Goal: Information Seeking & Learning: Understand process/instructions

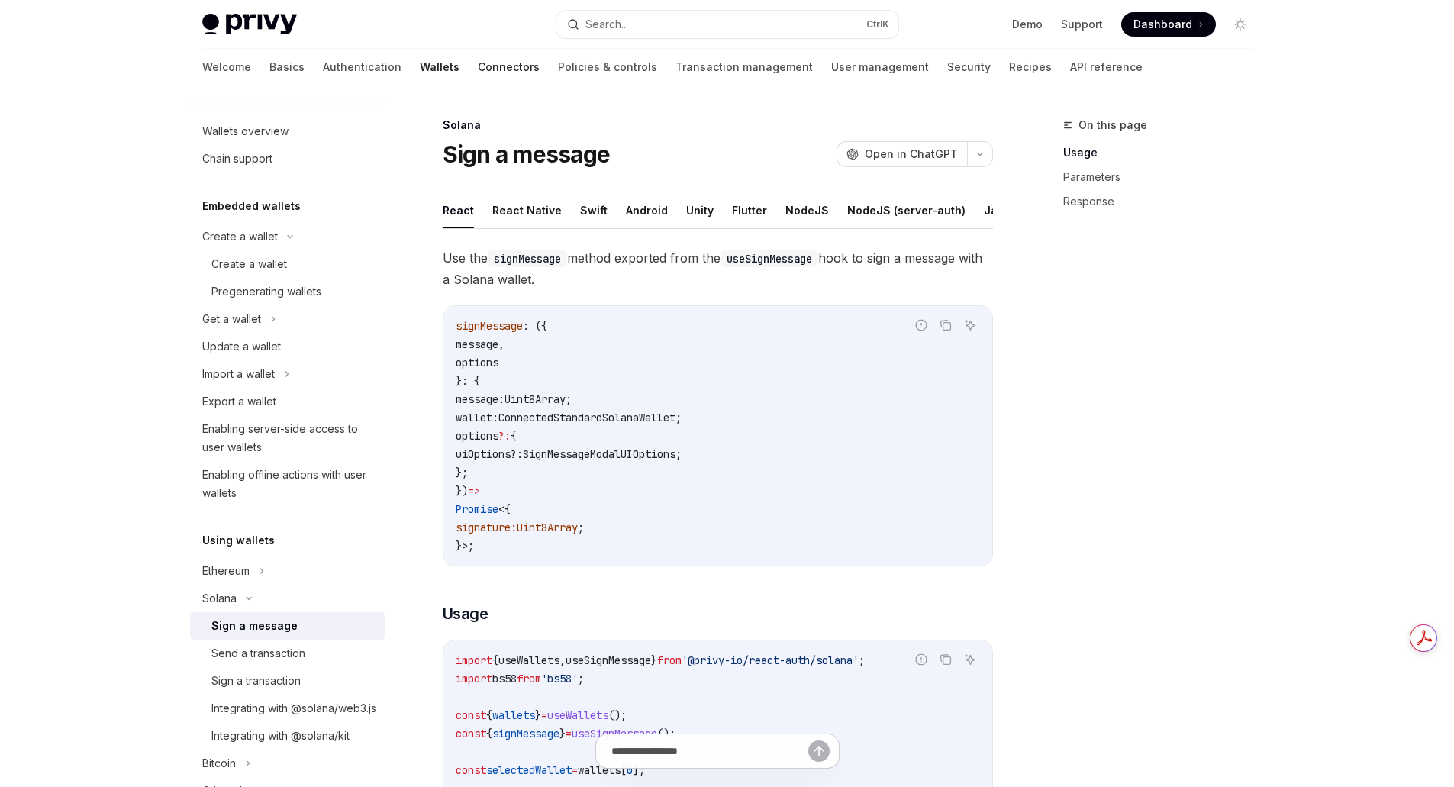
click at [478, 68] on link "Connectors" at bounding box center [509, 67] width 62 height 37
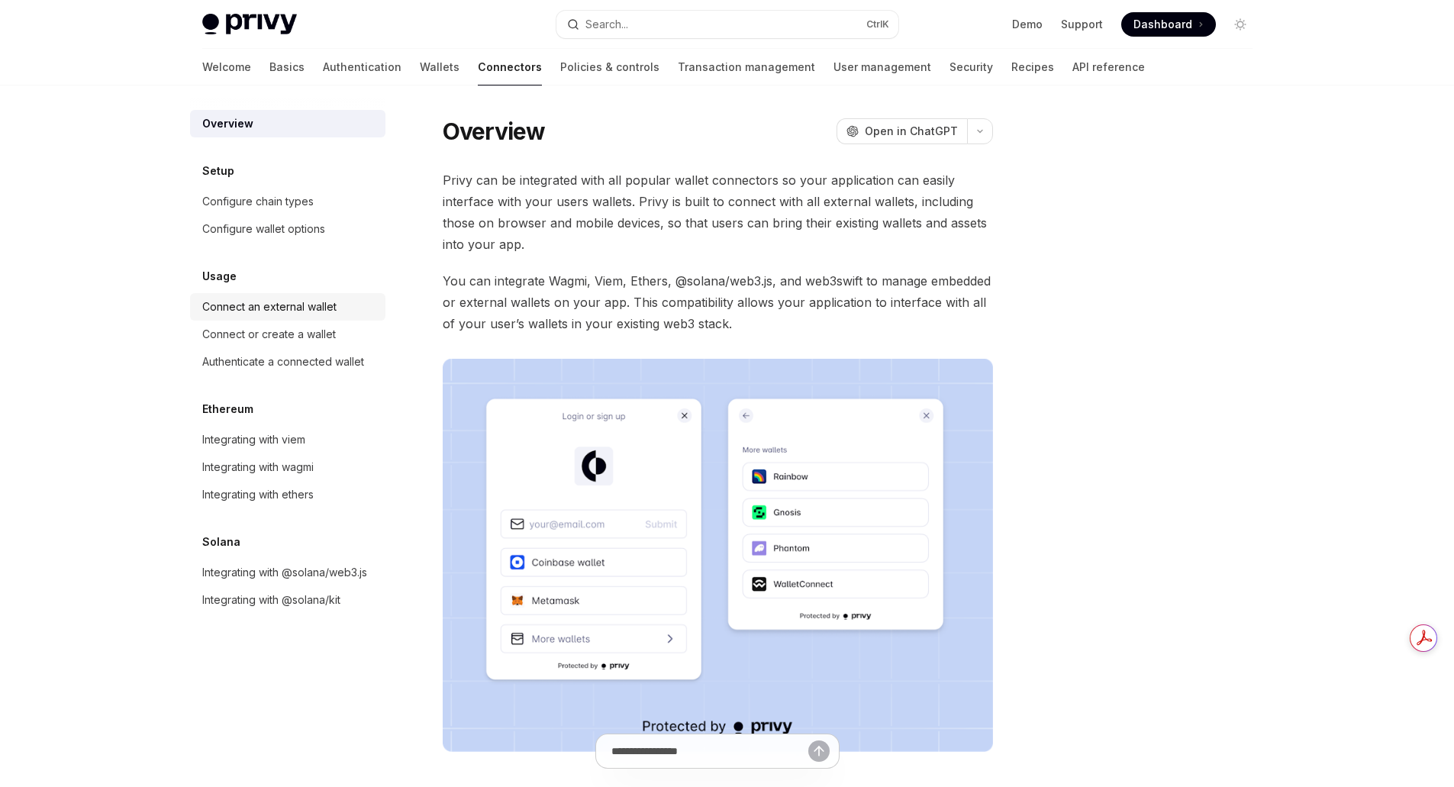
click at [304, 307] on div "Connect an external wallet" at bounding box center [269, 307] width 134 height 18
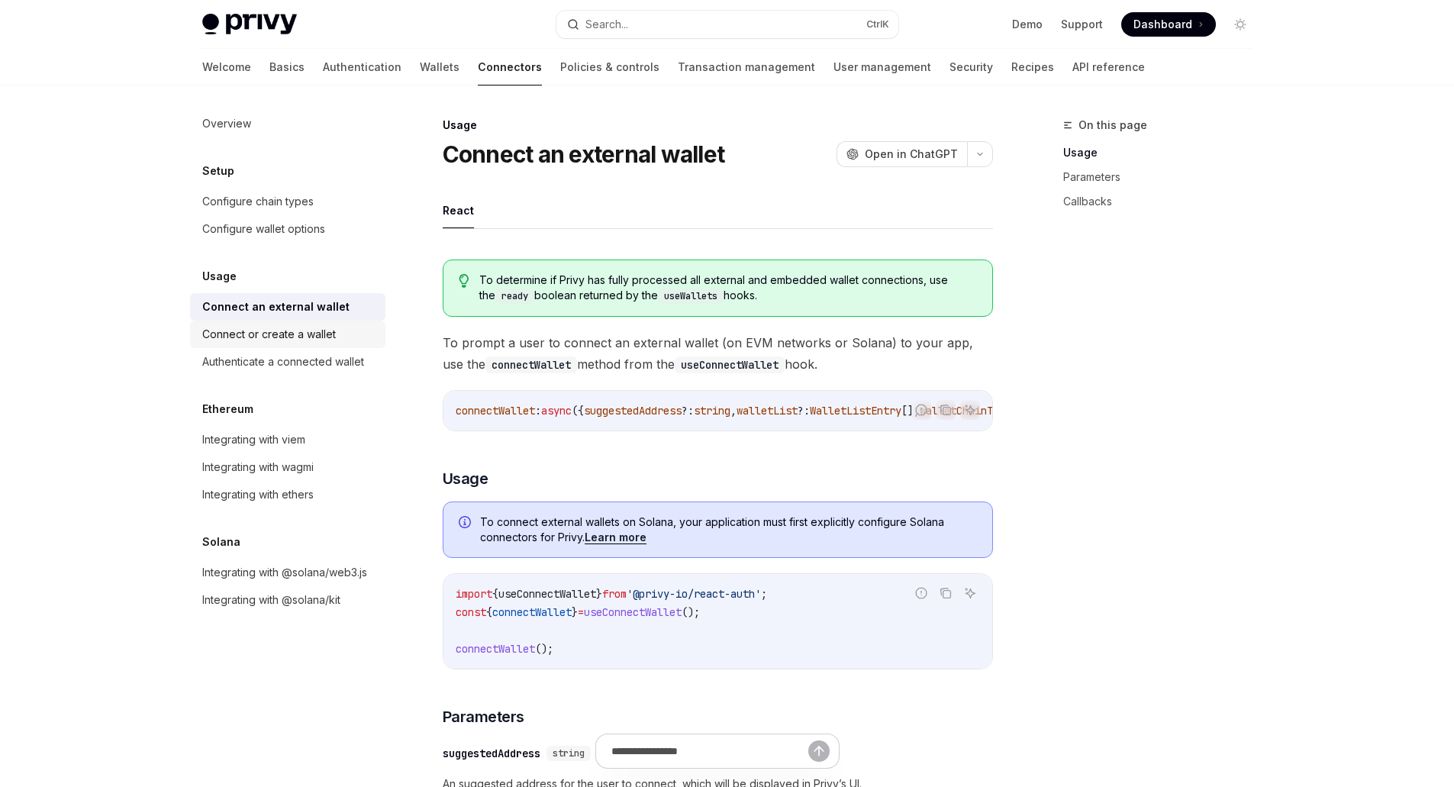
click at [293, 340] on div "Connect or create a wallet" at bounding box center [269, 334] width 134 height 18
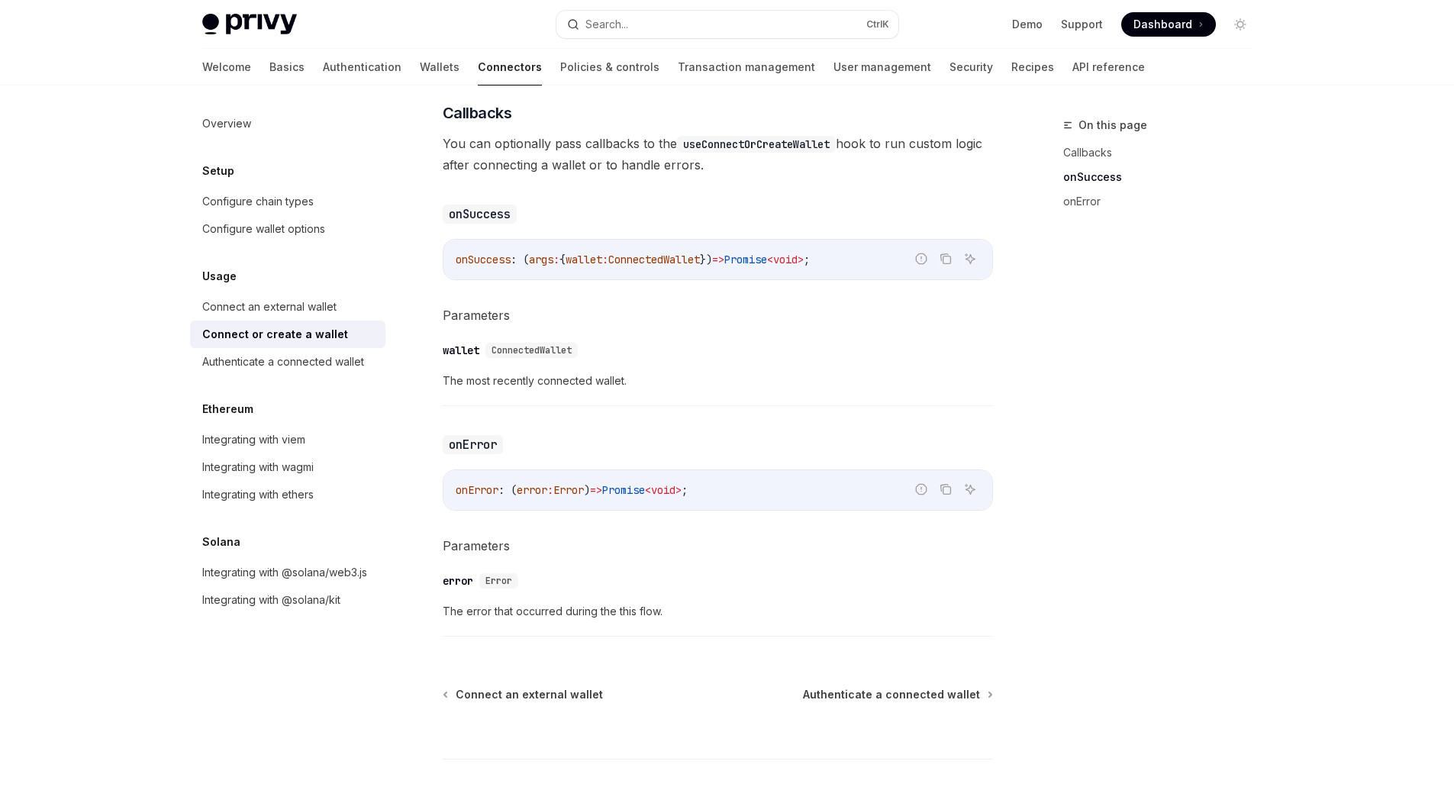
scroll to position [925, 0]
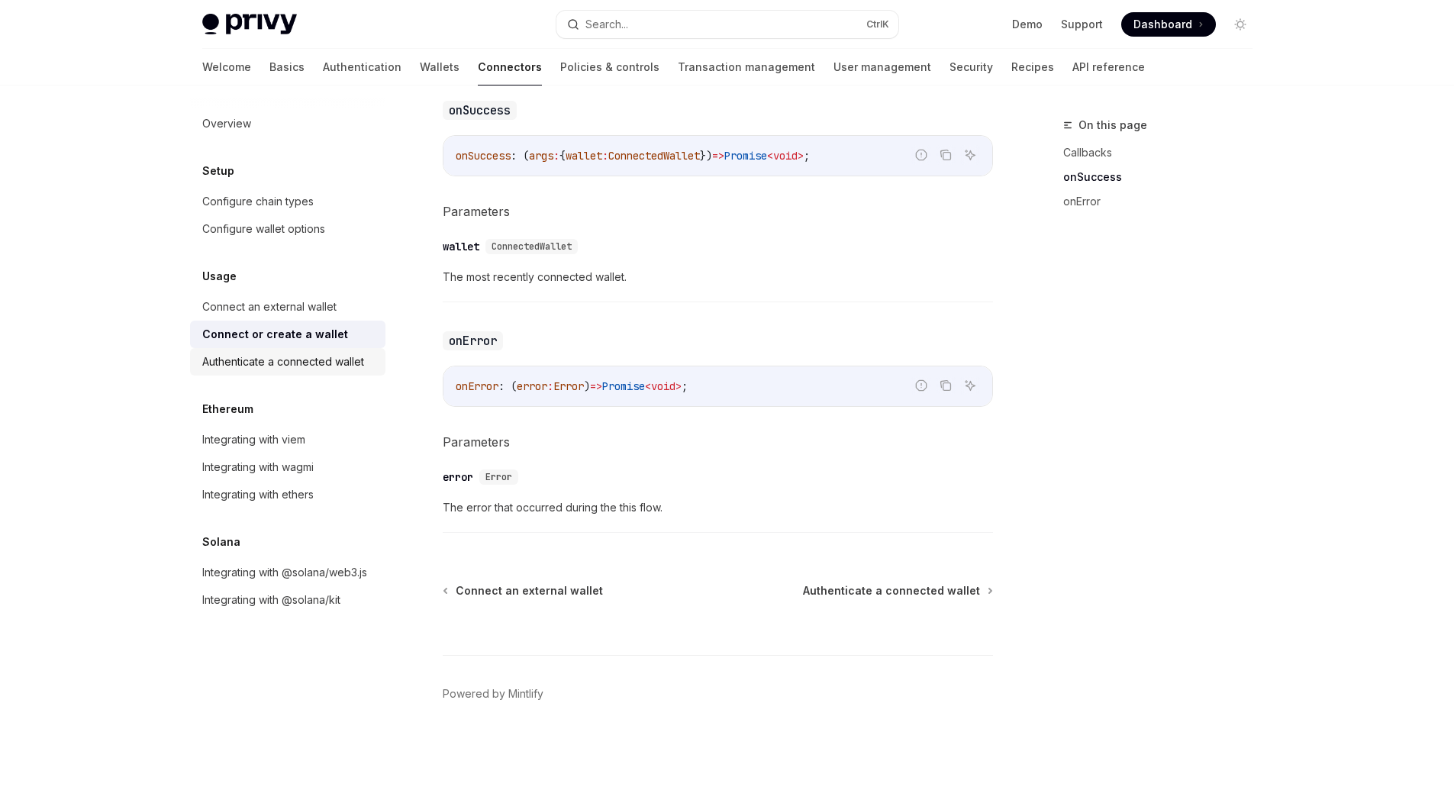
click at [343, 356] on div "Authenticate a connected wallet" at bounding box center [283, 362] width 162 height 18
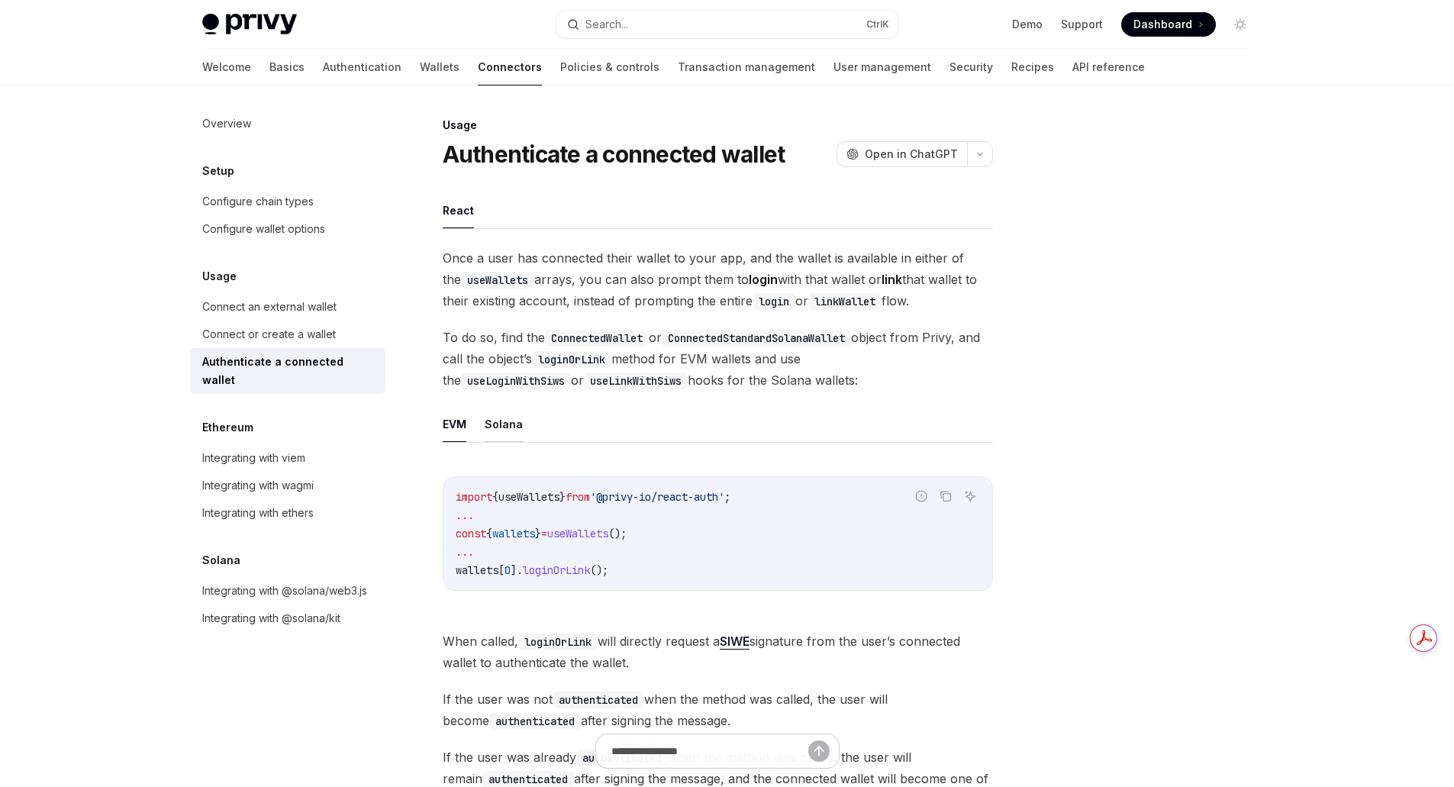
click at [491, 430] on button "Solana" at bounding box center [504, 424] width 38 height 36
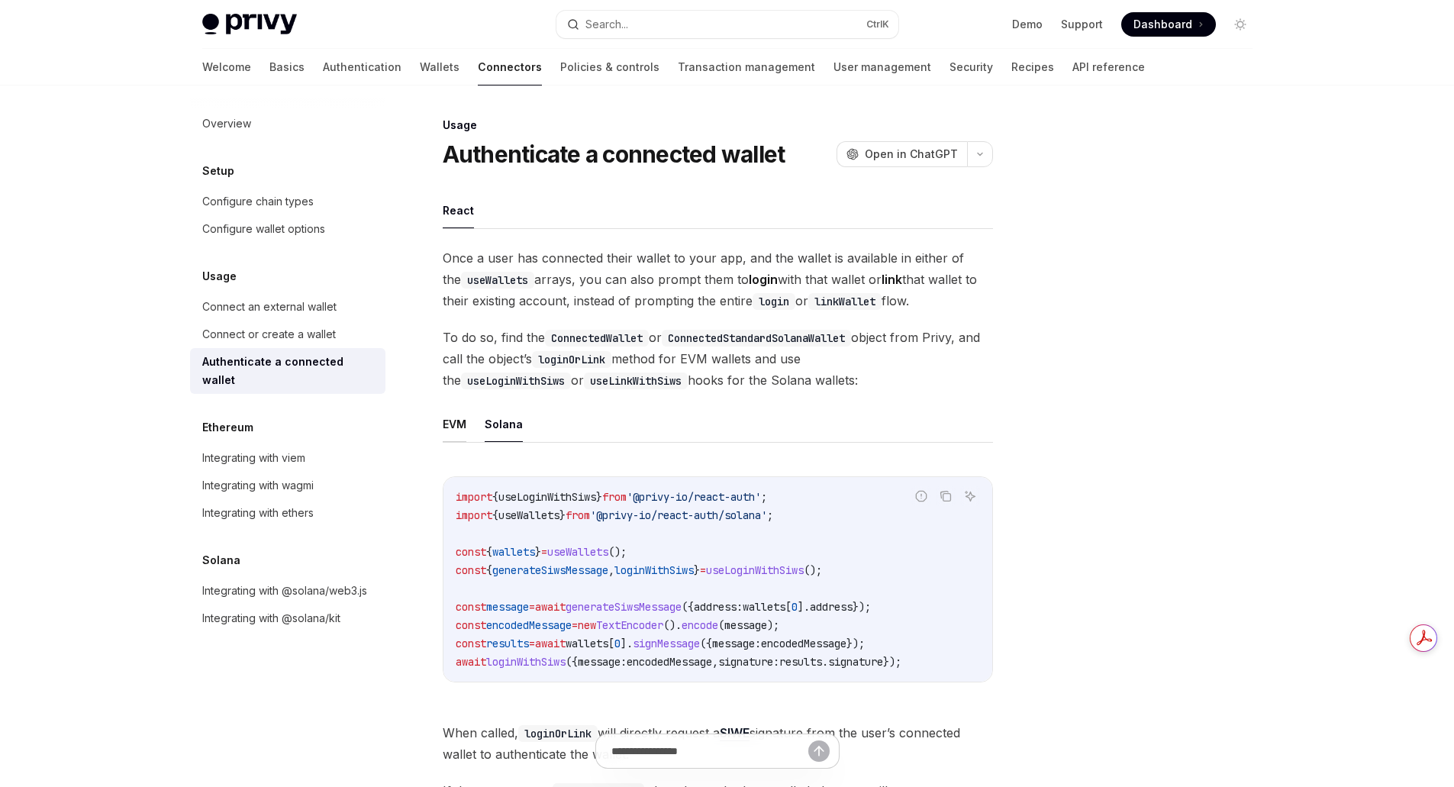
click at [456, 419] on button "EVM" at bounding box center [455, 424] width 24 height 36
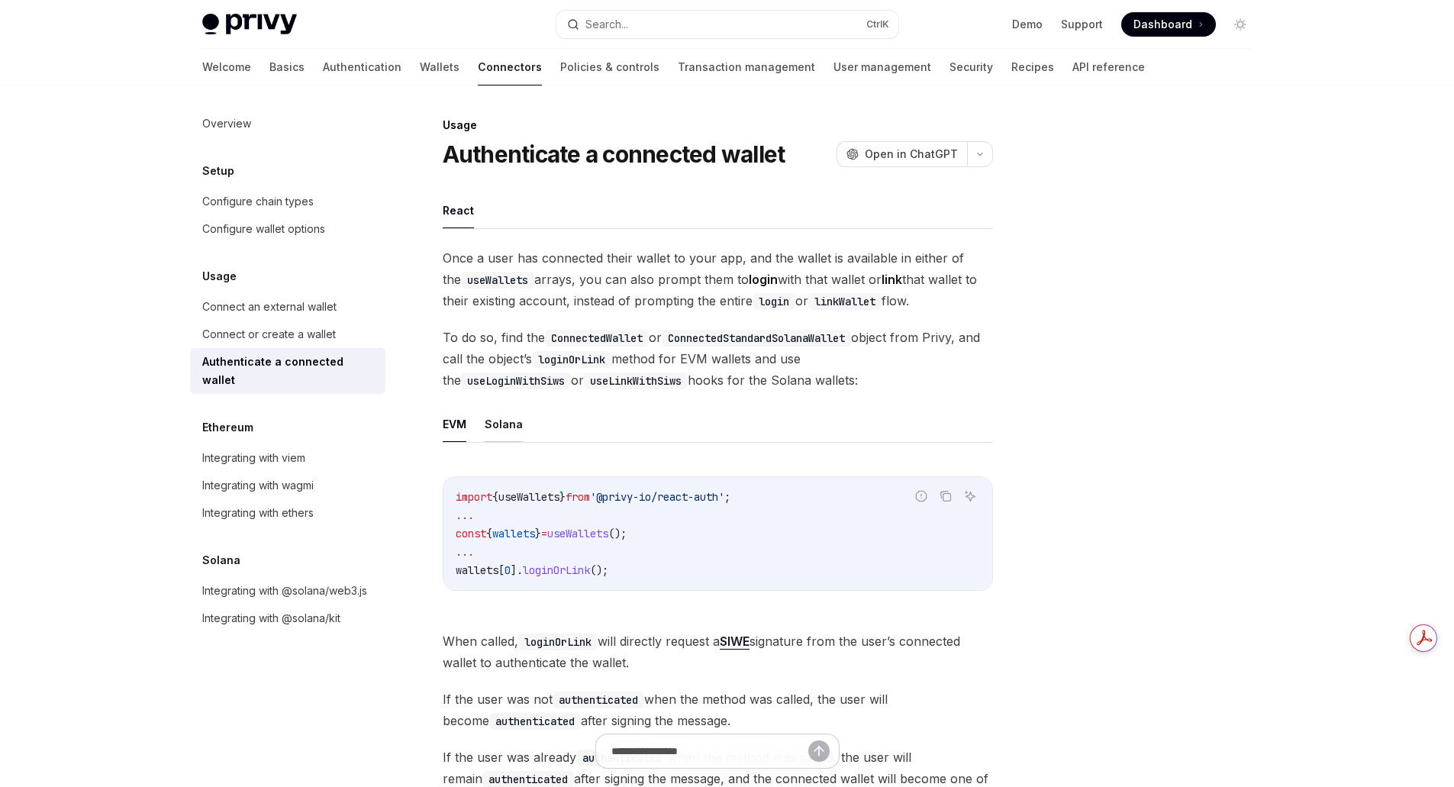
click at [508, 424] on button "Solana" at bounding box center [504, 424] width 38 height 36
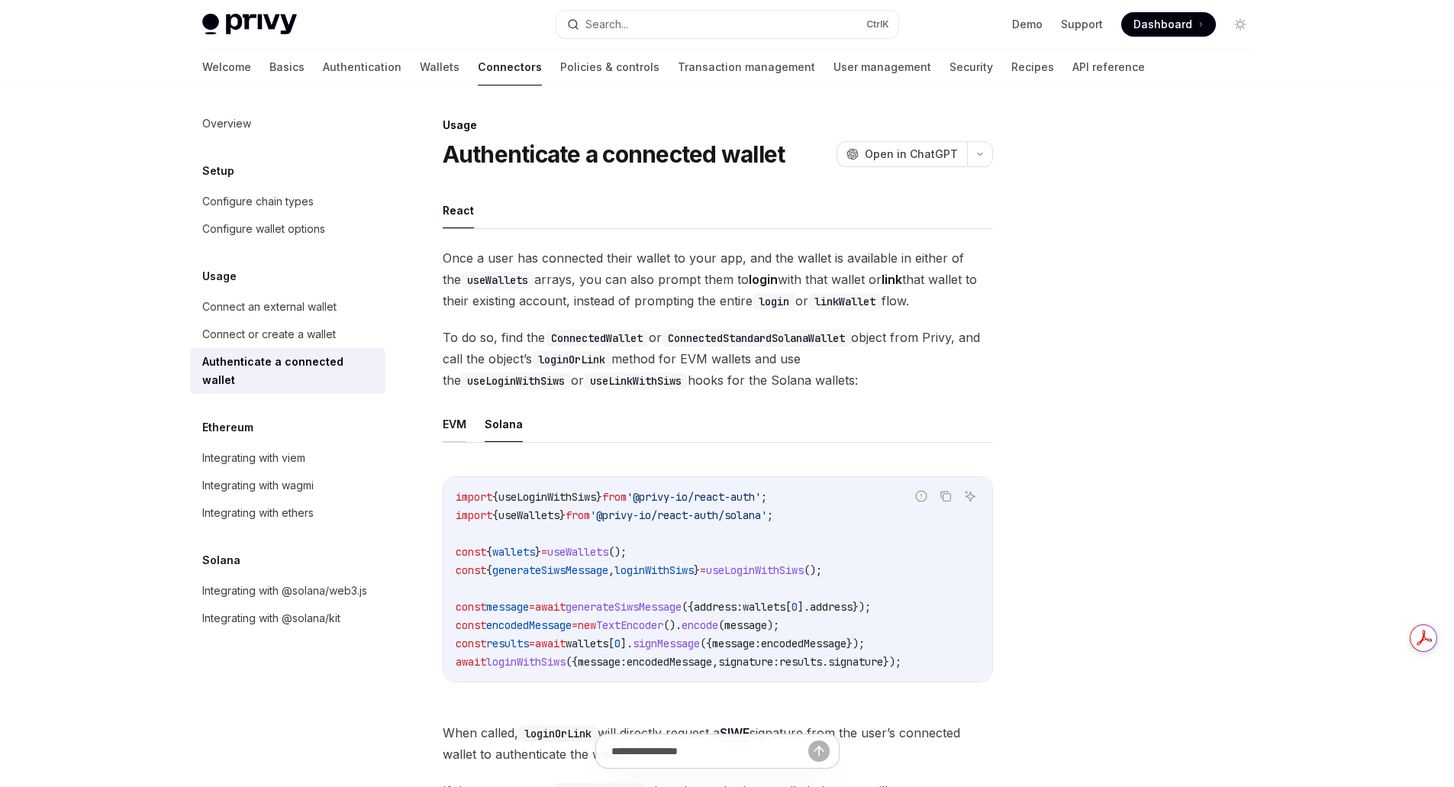
click at [466, 415] on button "EVM" at bounding box center [455, 424] width 24 height 36
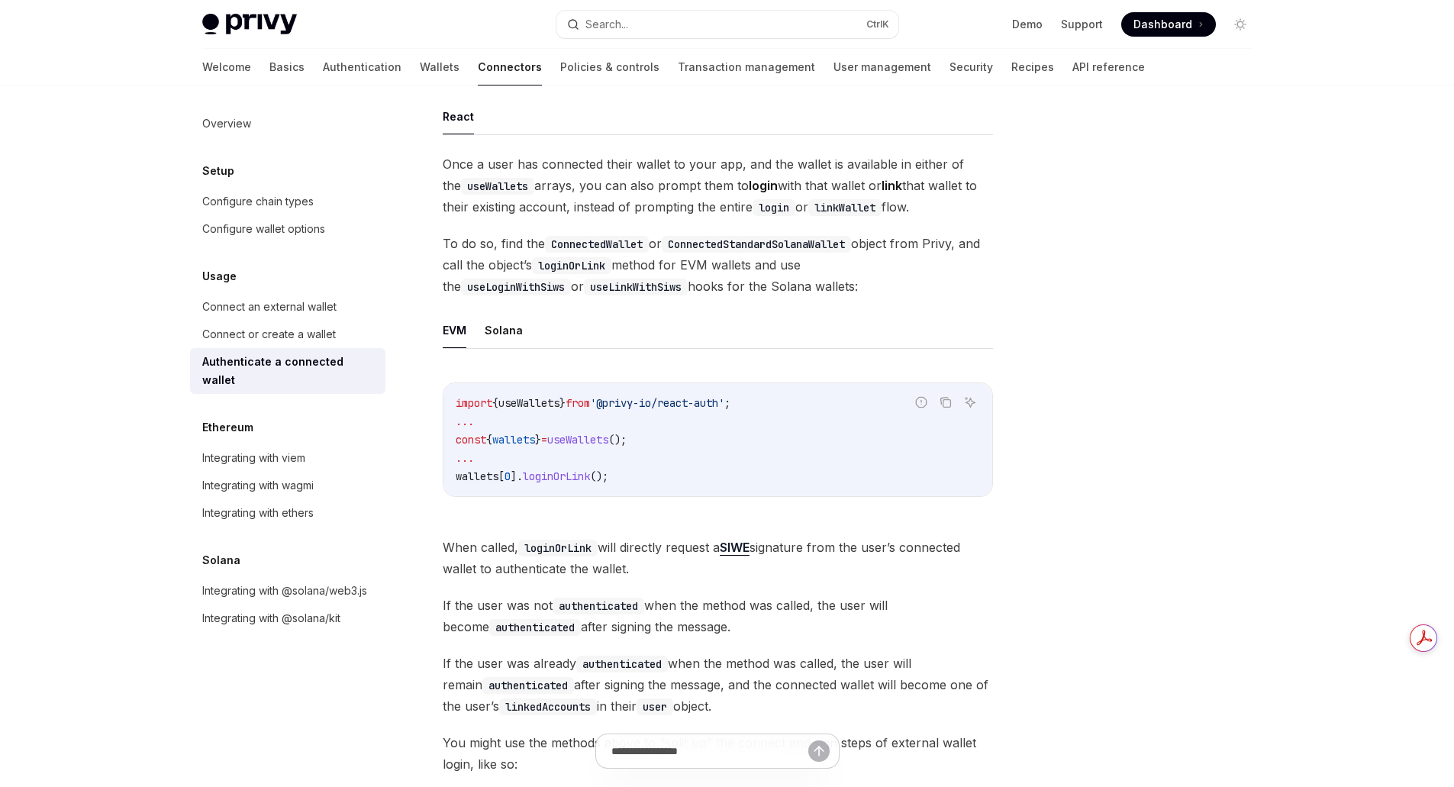
scroll to position [76, 0]
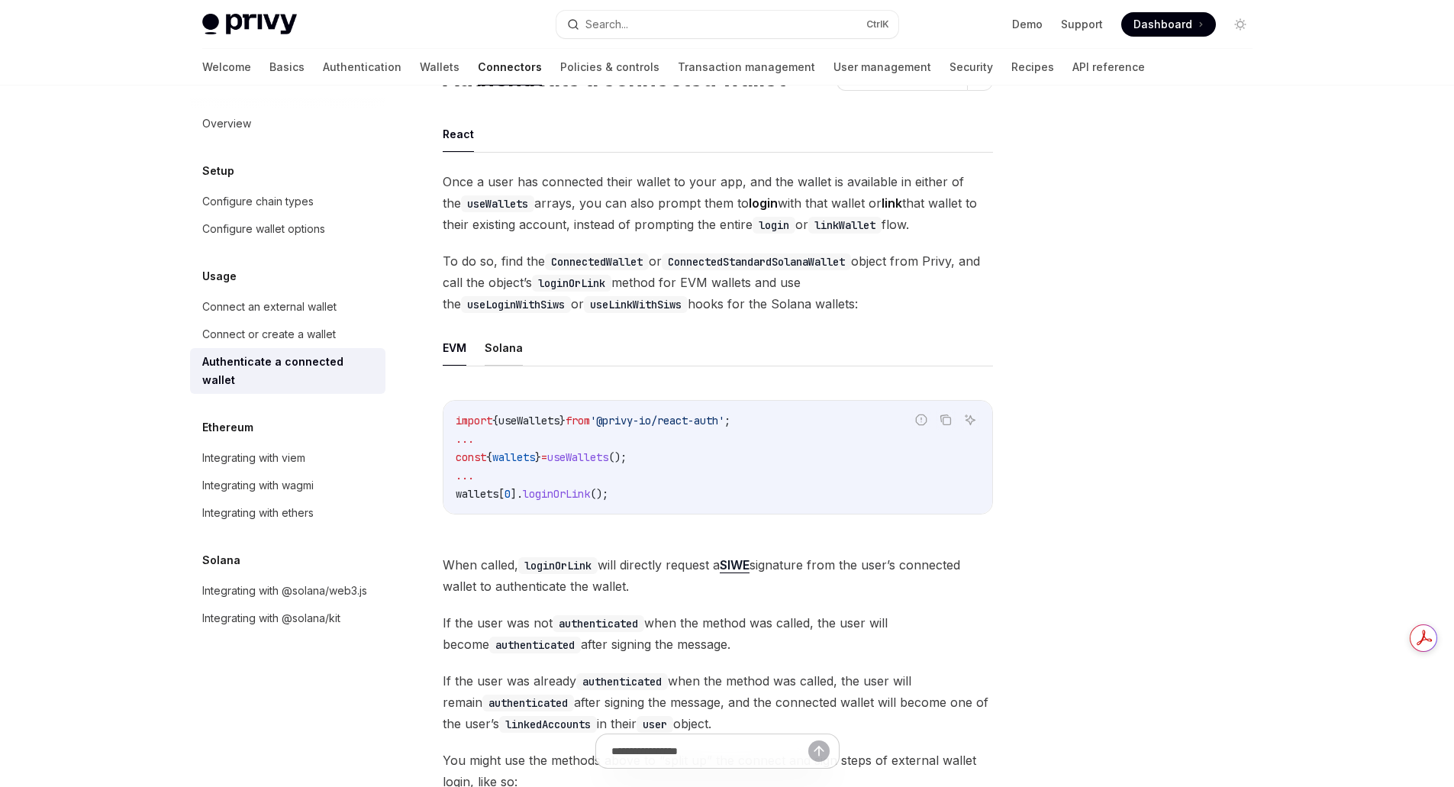
click at [512, 346] on button "Solana" at bounding box center [504, 348] width 38 height 36
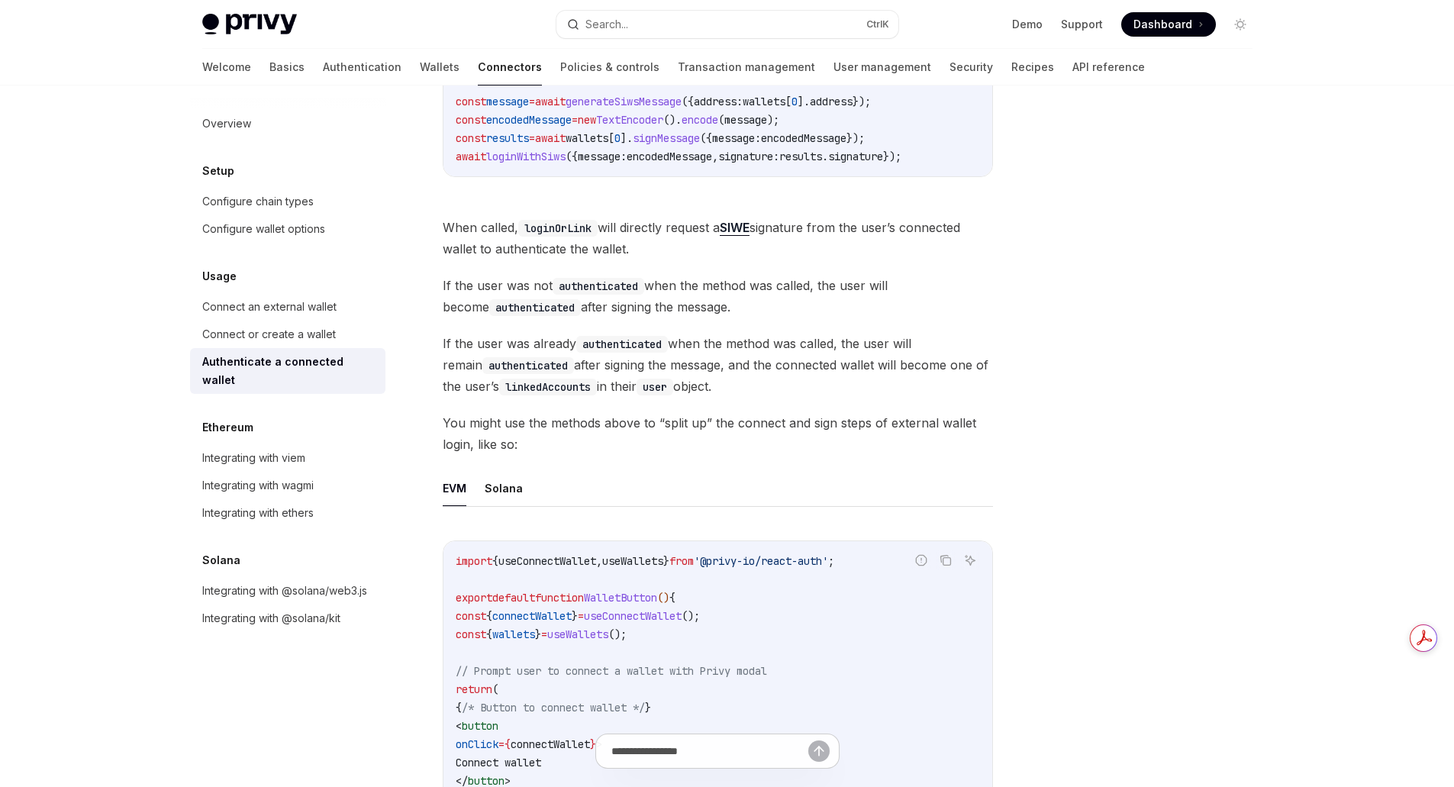
scroll to position [534, 0]
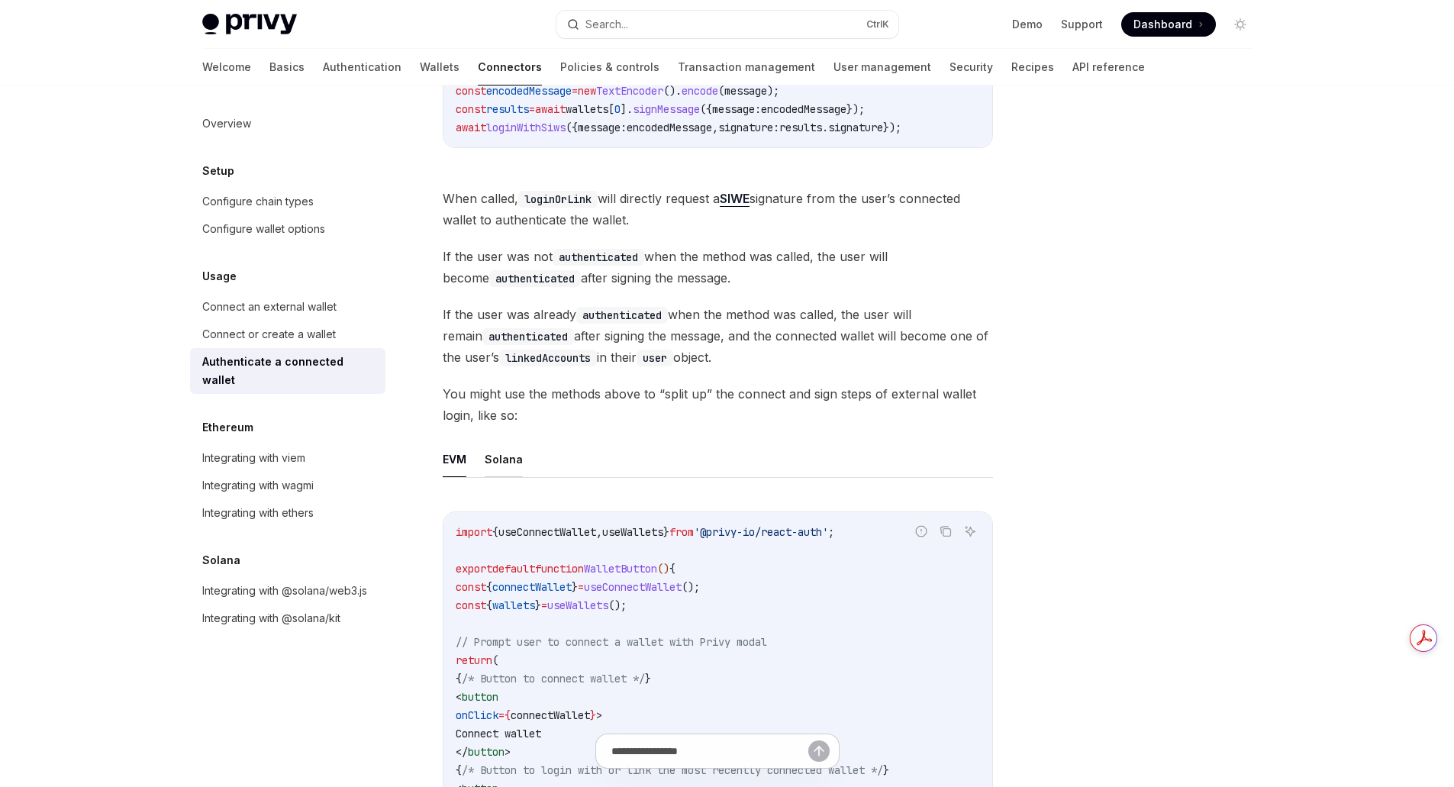
click at [510, 456] on button "Solana" at bounding box center [504, 459] width 38 height 36
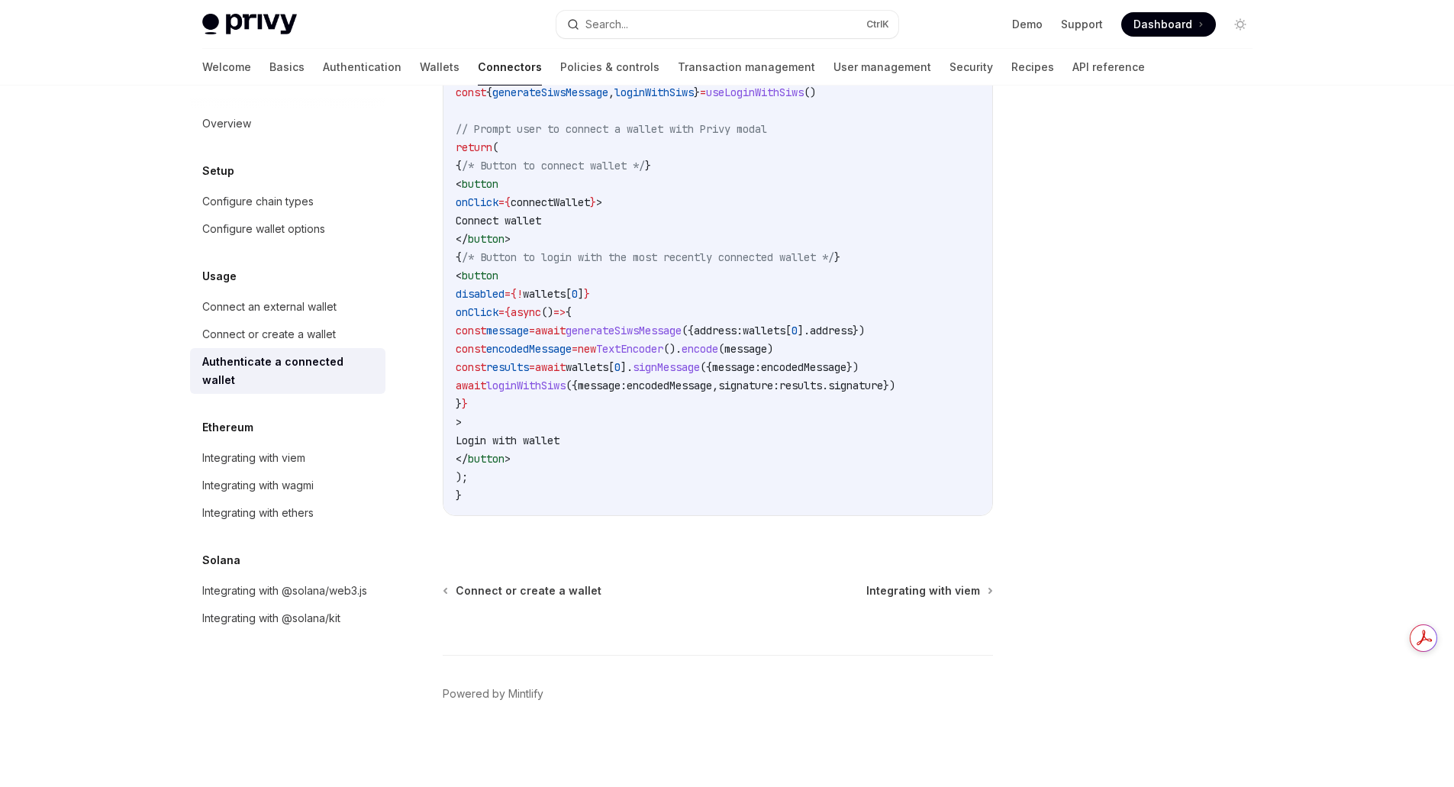
scroll to position [1090, 0]
click at [324, 609] on div "Integrating with @solana/kit" at bounding box center [271, 618] width 138 height 18
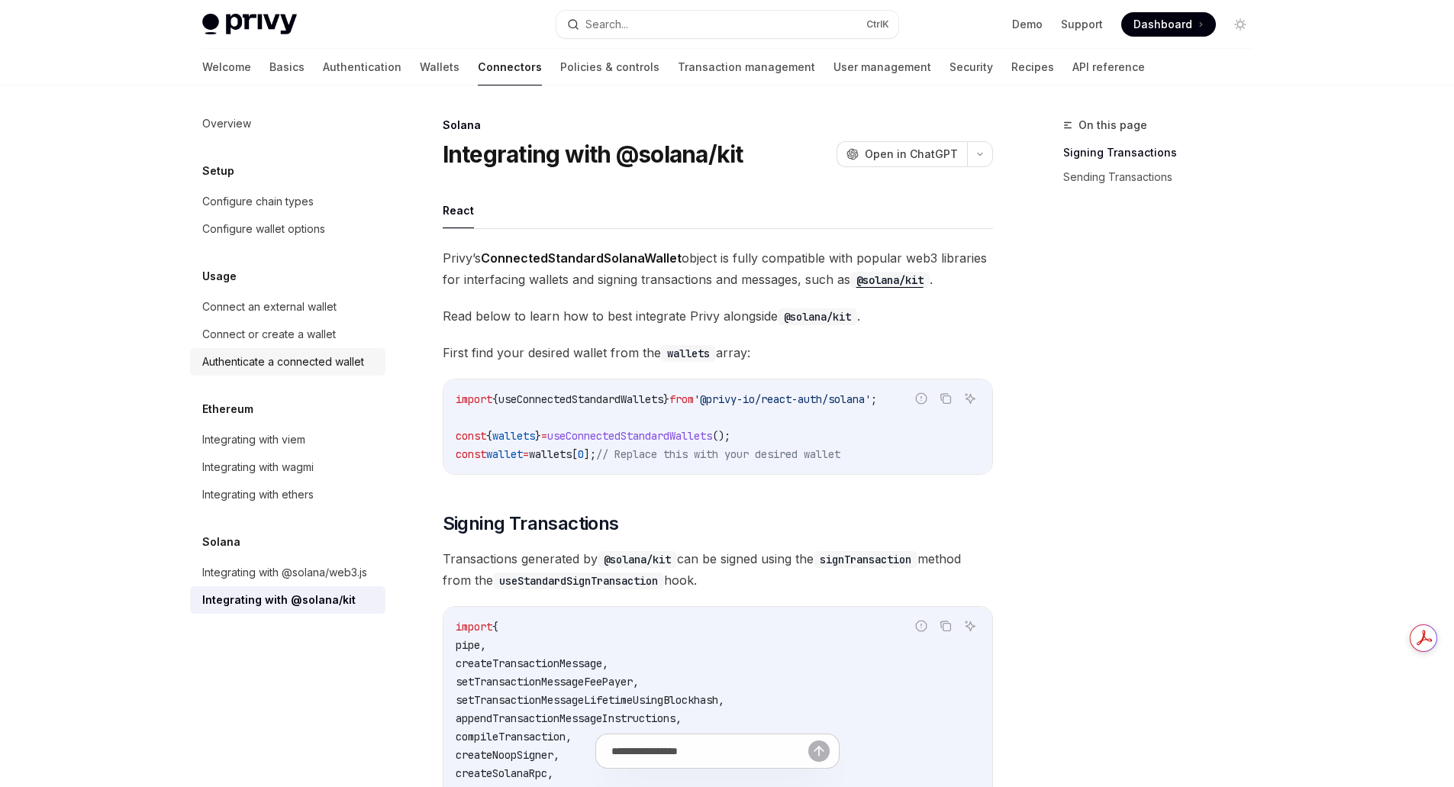
click at [321, 361] on div "Authenticate a connected wallet" at bounding box center [283, 362] width 162 height 18
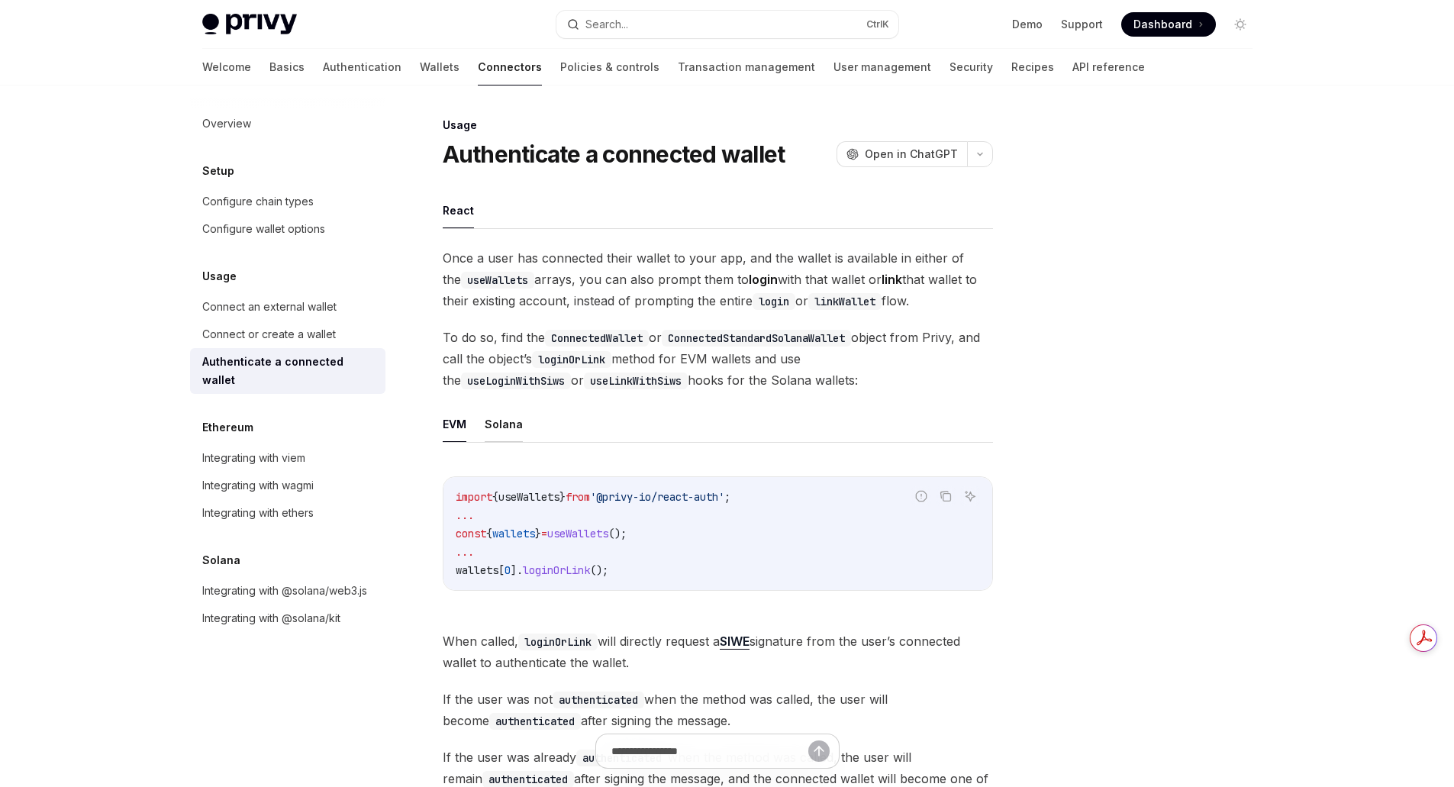
click at [517, 420] on button "Solana" at bounding box center [504, 424] width 38 height 36
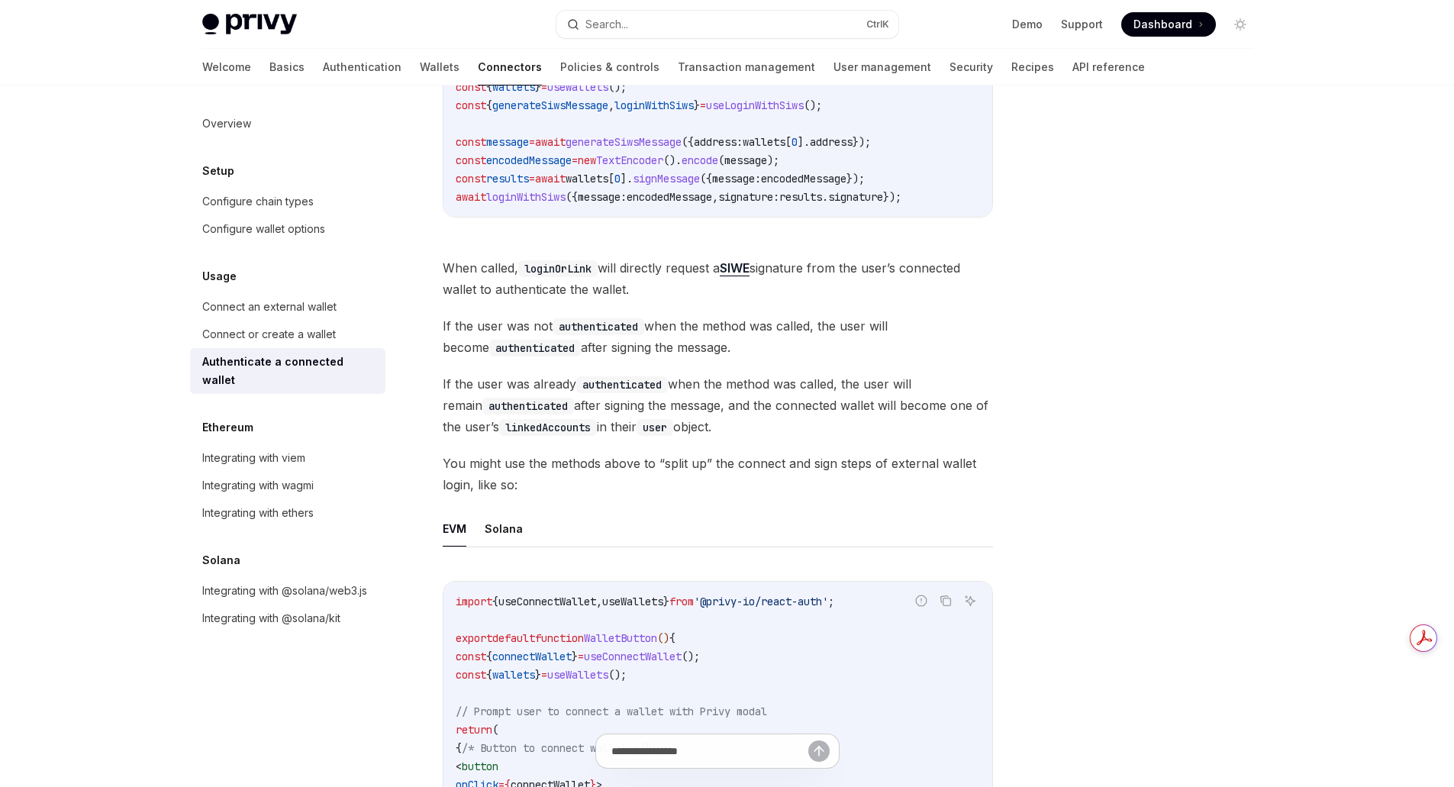
scroll to position [534, 0]
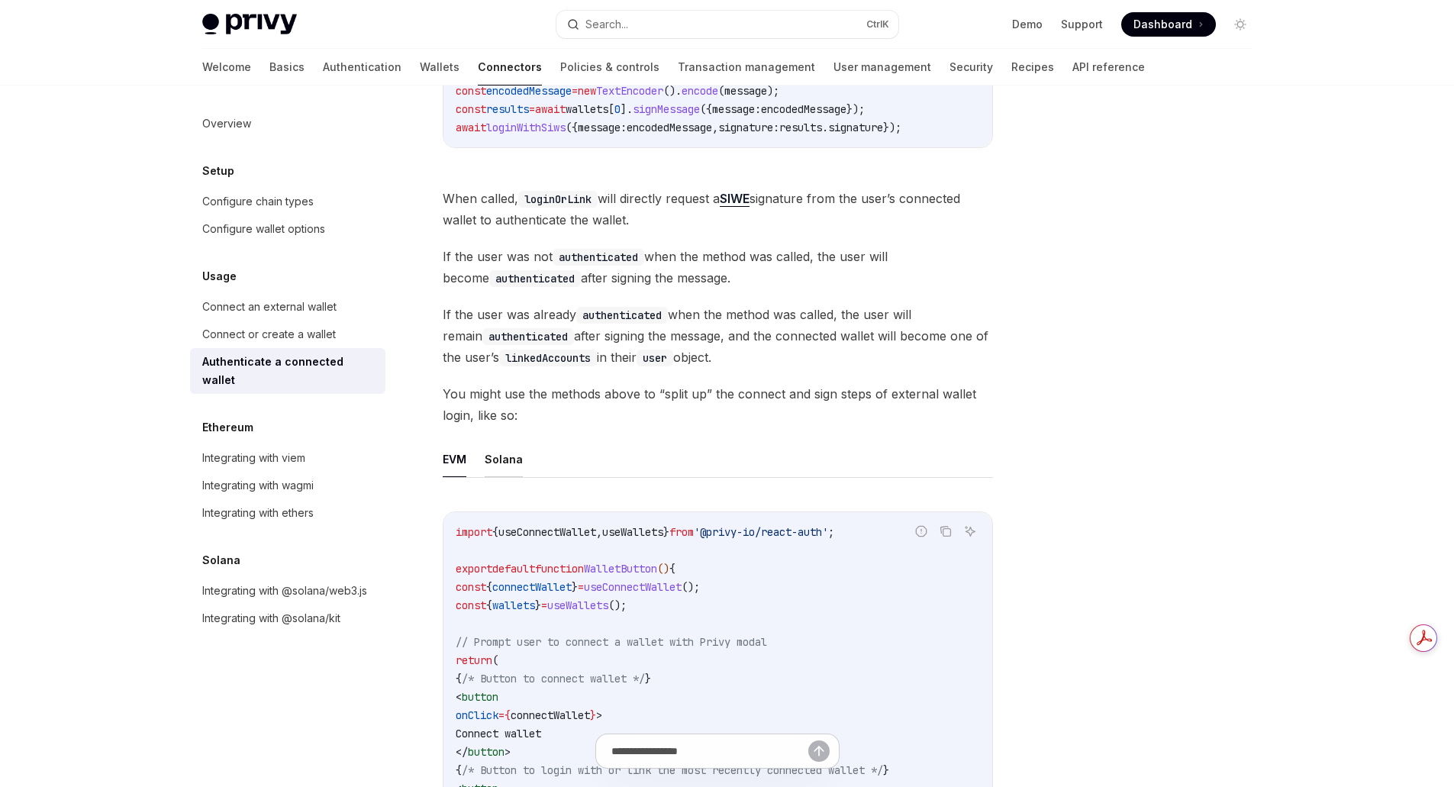
click at [500, 464] on button "Solana" at bounding box center [504, 459] width 38 height 36
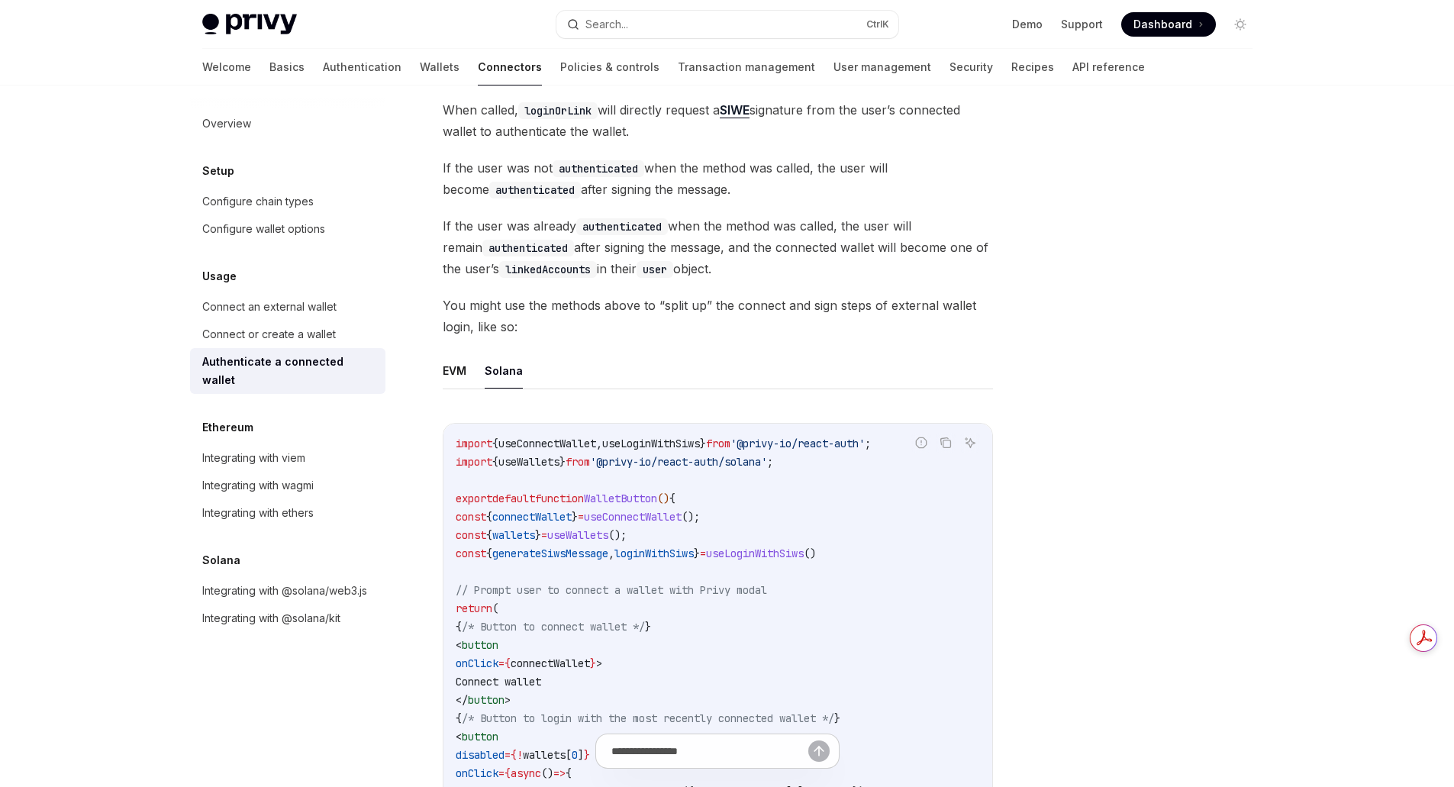
scroll to position [916, 0]
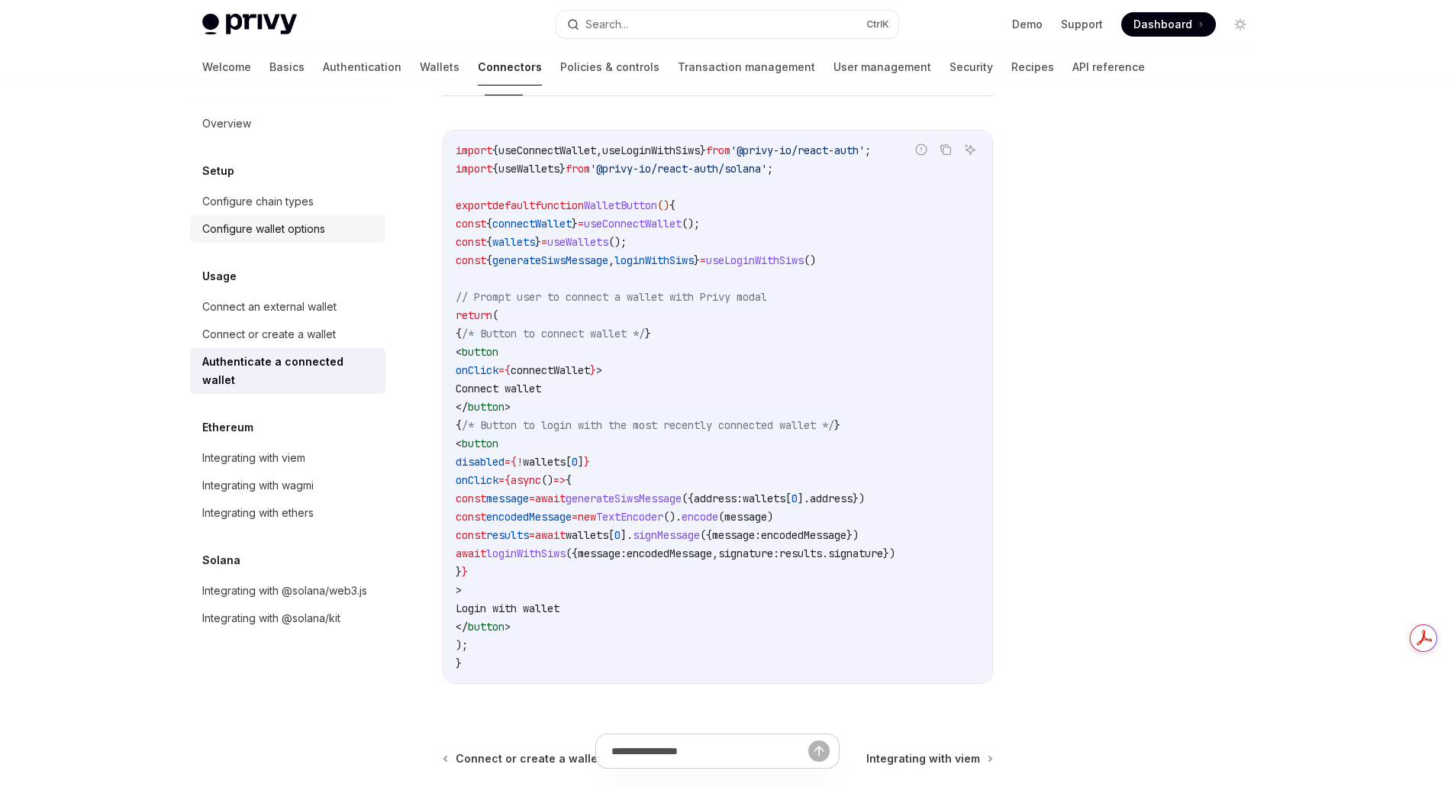
click at [280, 222] on div "Configure wallet options" at bounding box center [263, 229] width 123 height 18
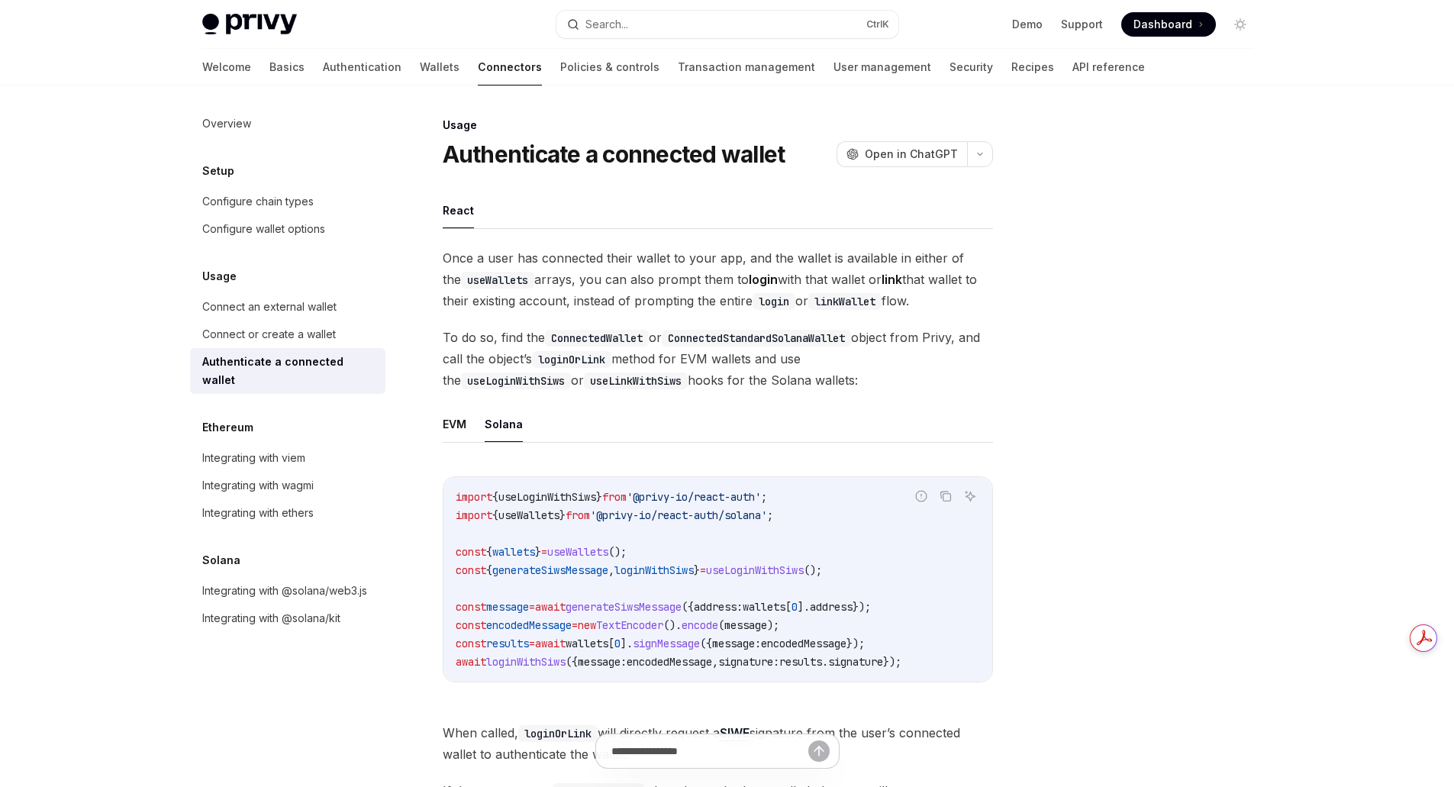
type textarea "*"
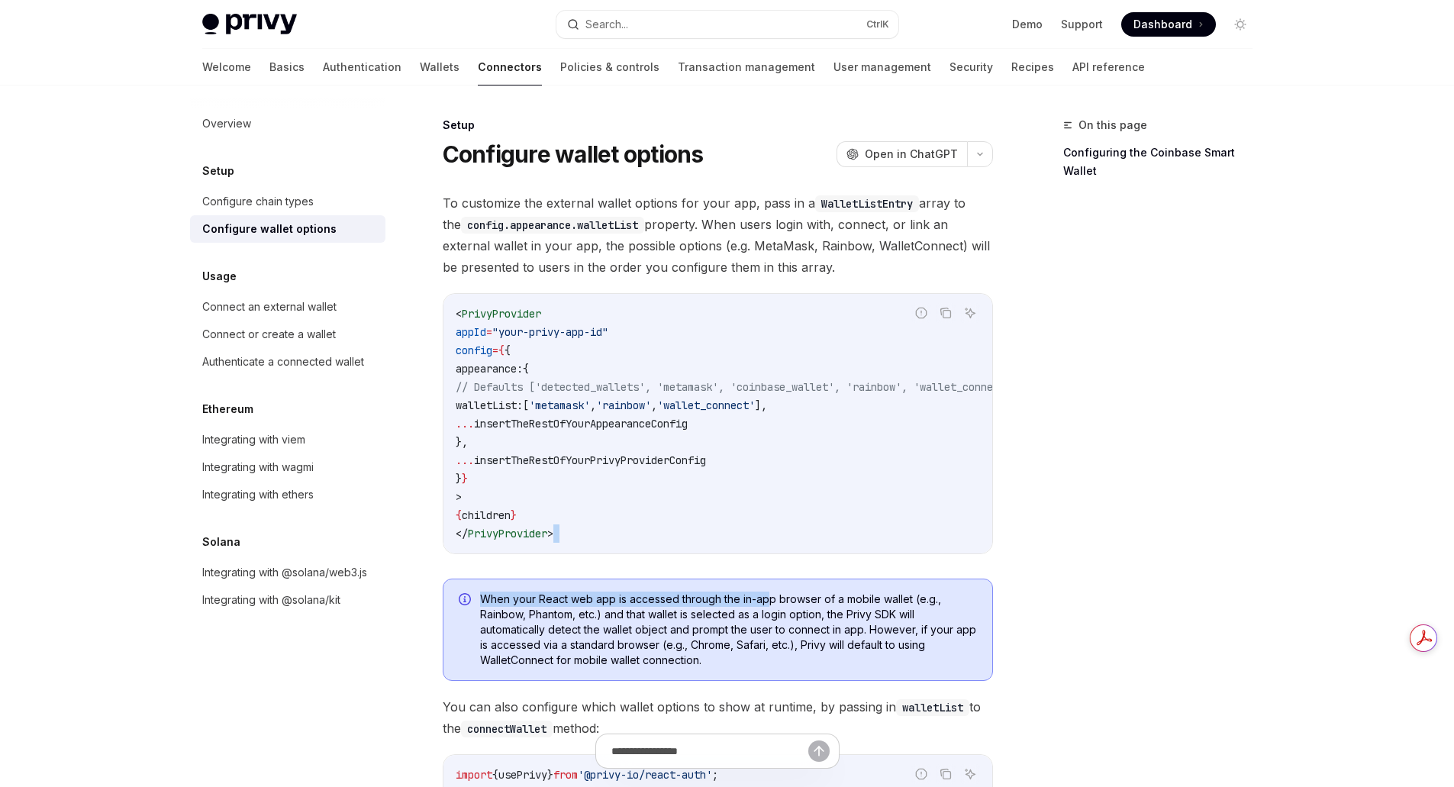
drag, startPoint x: 717, startPoint y: 559, endPoint x: 769, endPoint y: 564, distance: 52.1
drag, startPoint x: 494, startPoint y: 404, endPoint x: 569, endPoint y: 414, distance: 75.4
click at [569, 414] on code "< PrivyProvider appId = "your-privy-app-id" config = { { appearance: { // Defau…" at bounding box center [755, 423] width 598 height 238
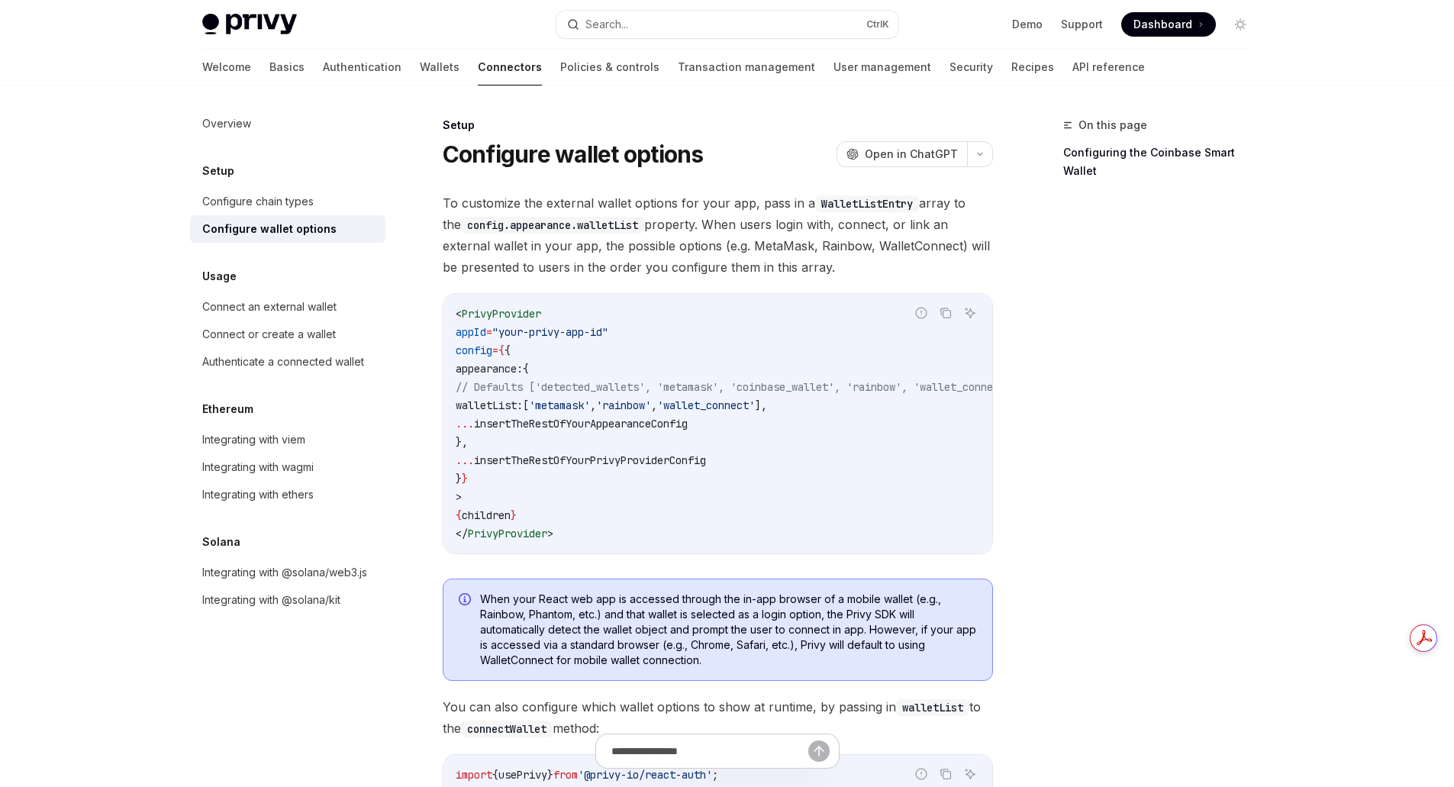
click at [782, 449] on code "< PrivyProvider appId = "your-privy-app-id" config = { { appearance: { // Defau…" at bounding box center [755, 423] width 598 height 238
click at [868, 247] on span "To customize the external wallet options for your app, pass in a WalletListEntr…" at bounding box center [718, 234] width 550 height 85
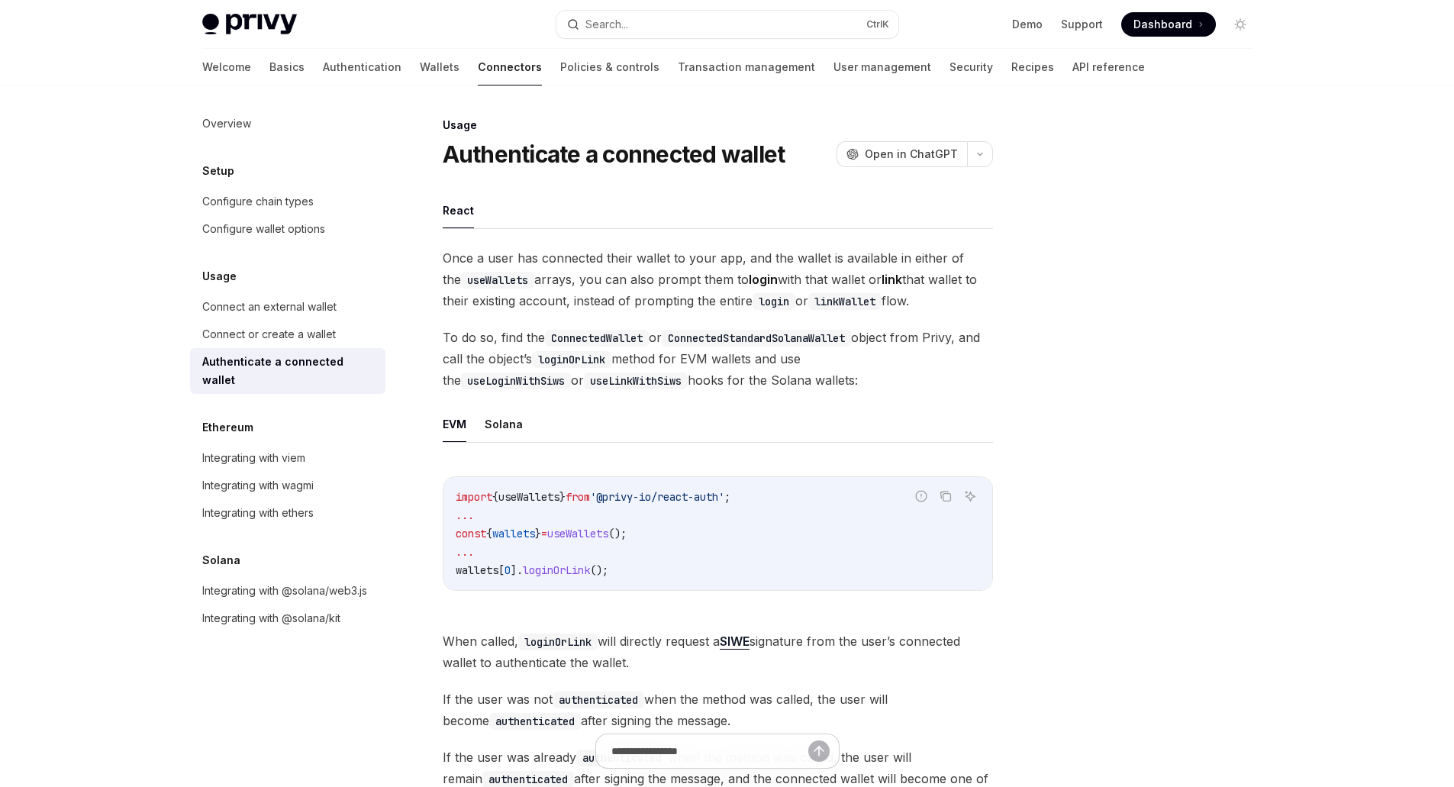
scroll to position [783, 0]
